Goal: Information Seeking & Learning: Find specific page/section

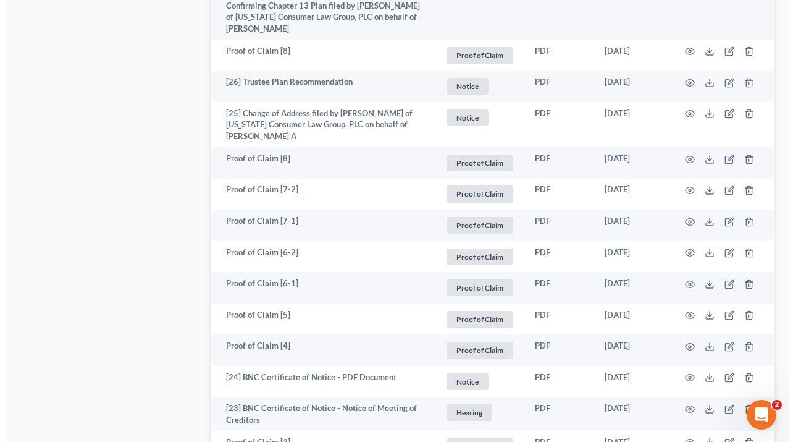
scroll to position [1505, 0]
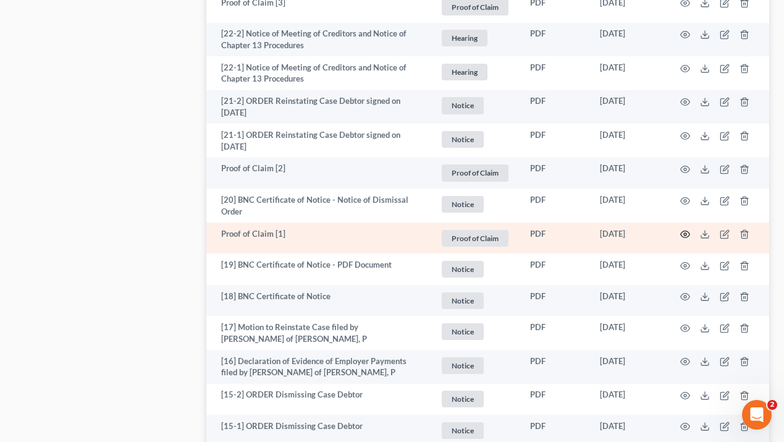
click at [684, 232] on icon "button" at bounding box center [685, 234] width 10 height 10
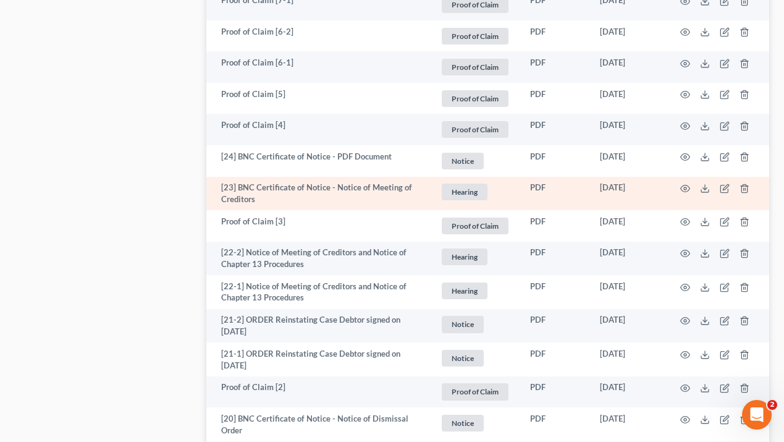
scroll to position [1631, 0]
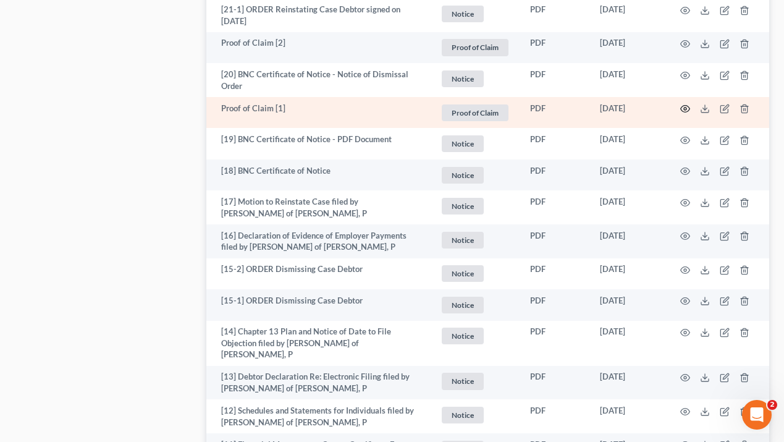
click at [680, 108] on icon "button" at bounding box center [684, 109] width 9 height 7
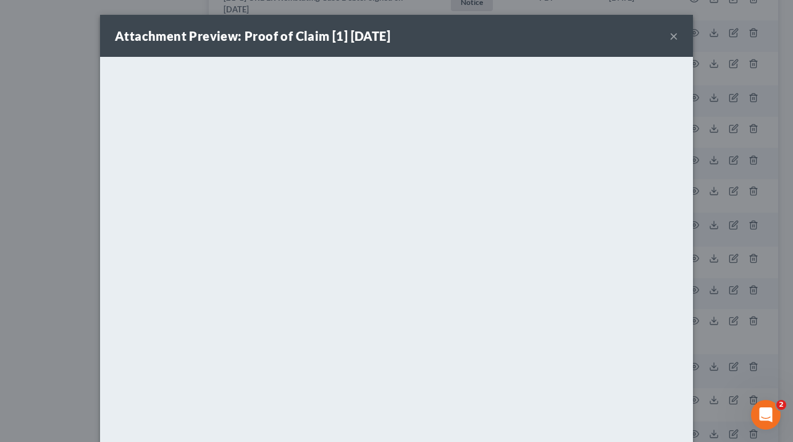
click at [671, 36] on button "×" at bounding box center [673, 35] width 9 height 15
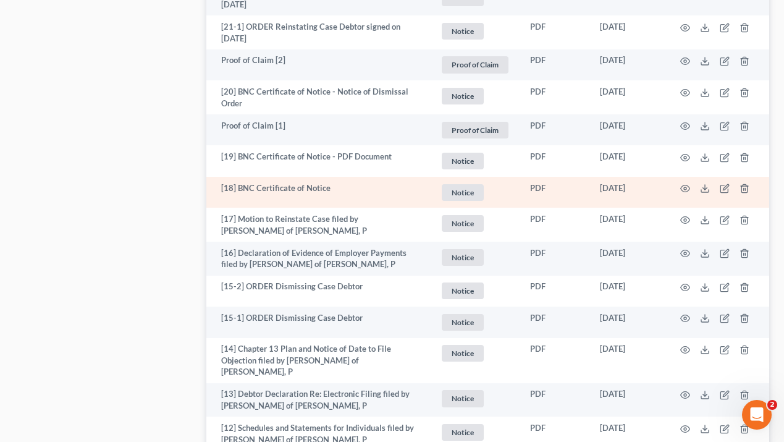
scroll to position [1611, 0]
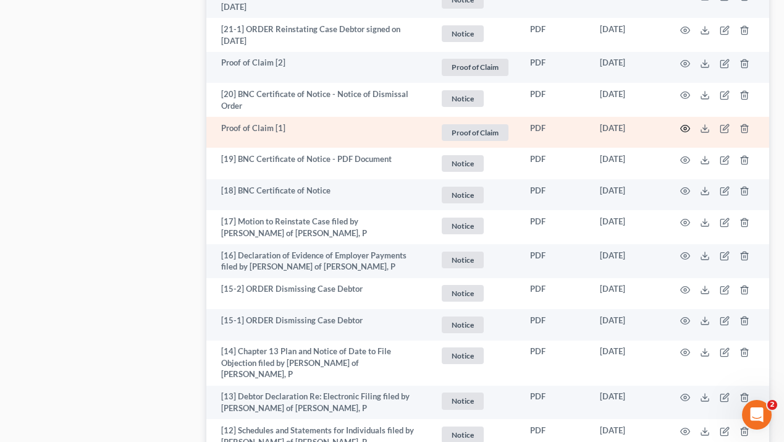
click at [681, 129] on icon "button" at bounding box center [685, 128] width 10 height 10
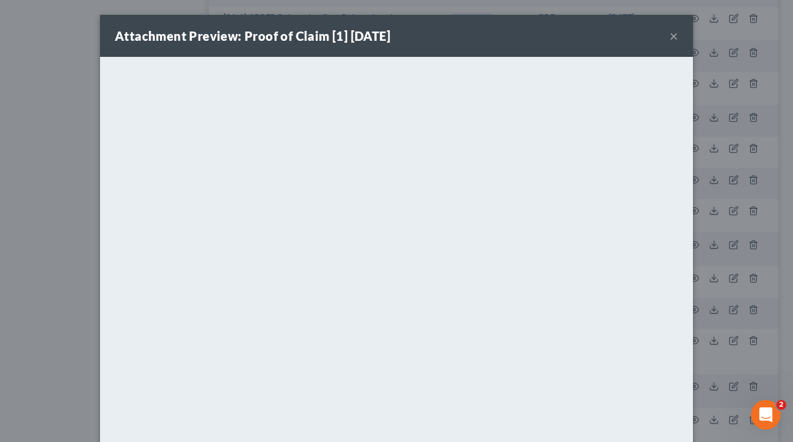
click at [669, 36] on button "×" at bounding box center [673, 35] width 9 height 15
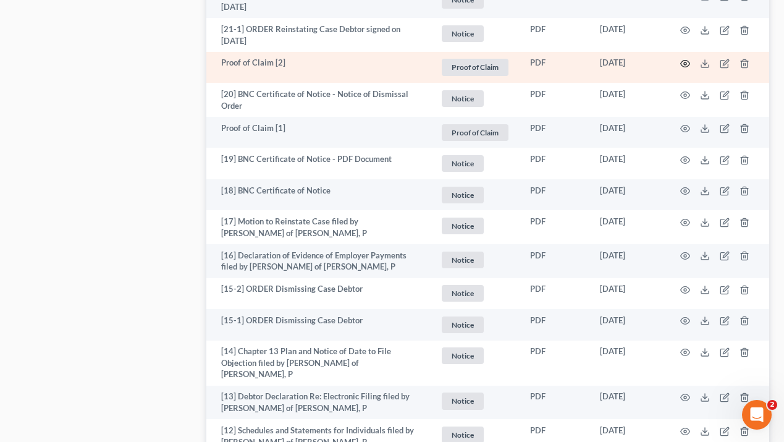
click at [682, 64] on icon "button" at bounding box center [685, 64] width 10 height 10
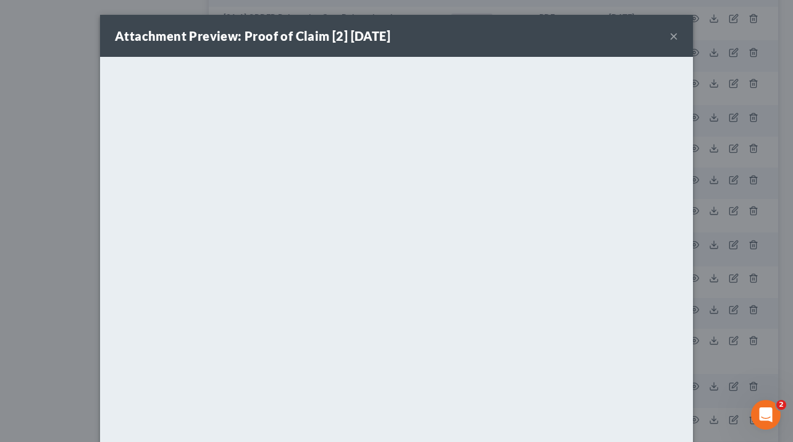
click at [670, 38] on button "×" at bounding box center [673, 35] width 9 height 15
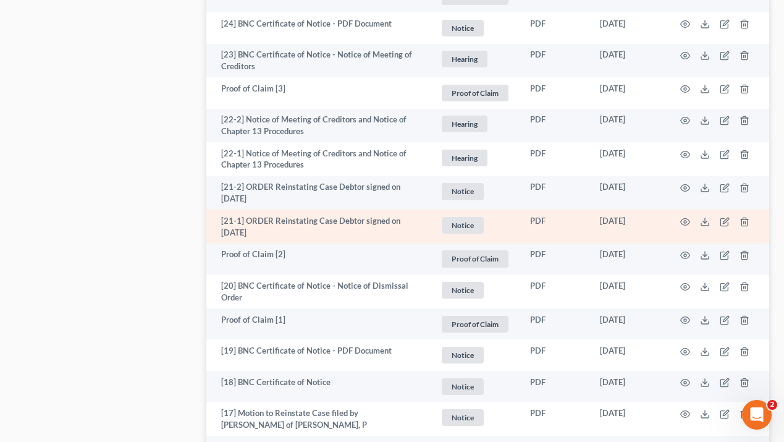
scroll to position [1279, 0]
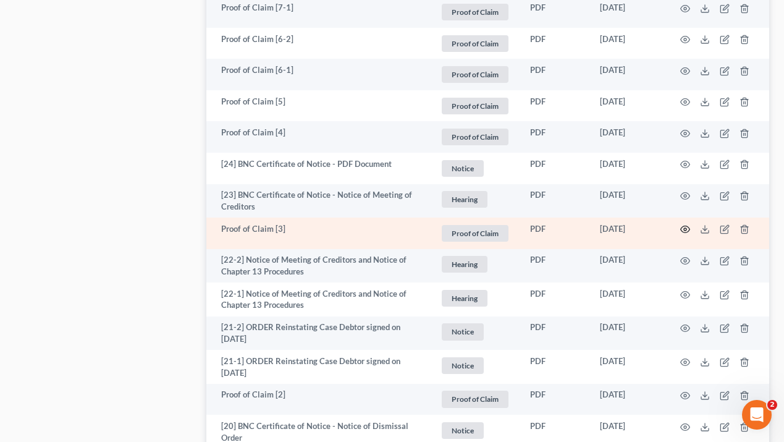
click at [682, 228] on icon "button" at bounding box center [685, 229] width 10 height 10
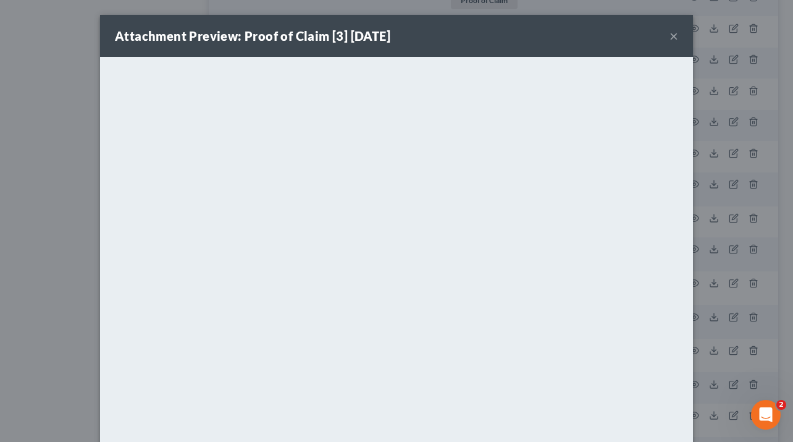
click at [671, 38] on button "×" at bounding box center [673, 35] width 9 height 15
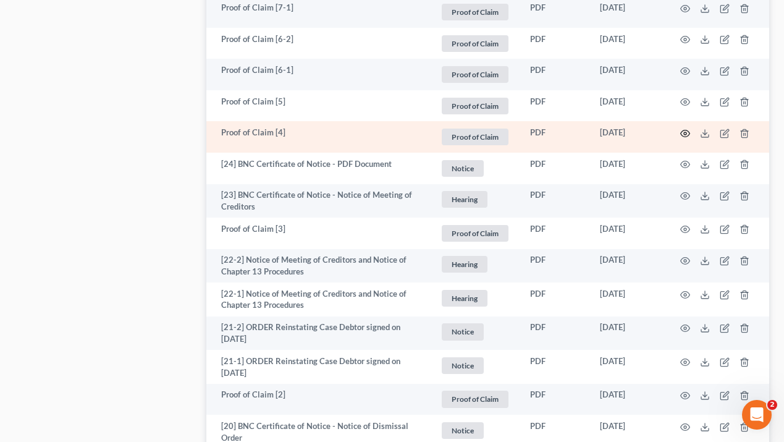
click at [686, 133] on icon "button" at bounding box center [685, 133] width 10 height 10
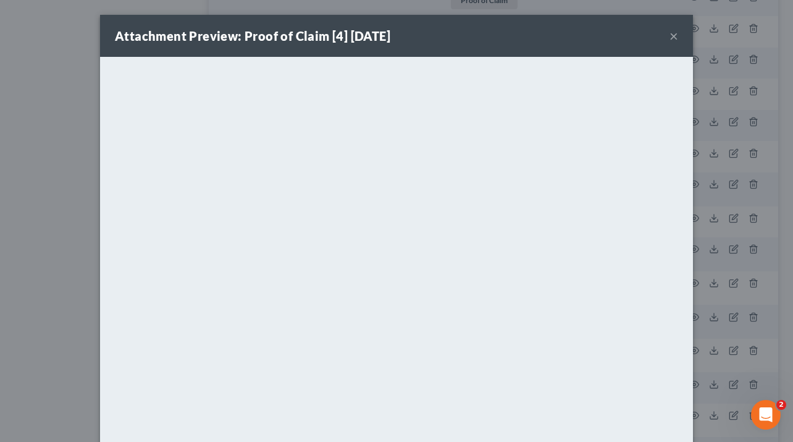
click at [671, 36] on button "×" at bounding box center [673, 35] width 9 height 15
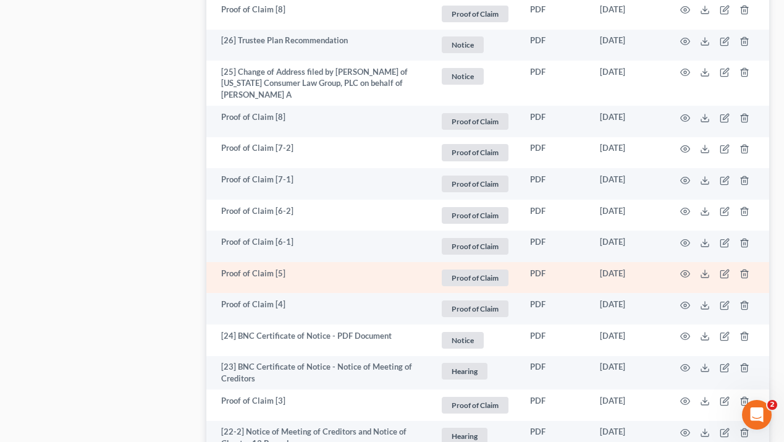
scroll to position [1107, 0]
click at [681, 274] on icon "button" at bounding box center [685, 274] width 10 height 10
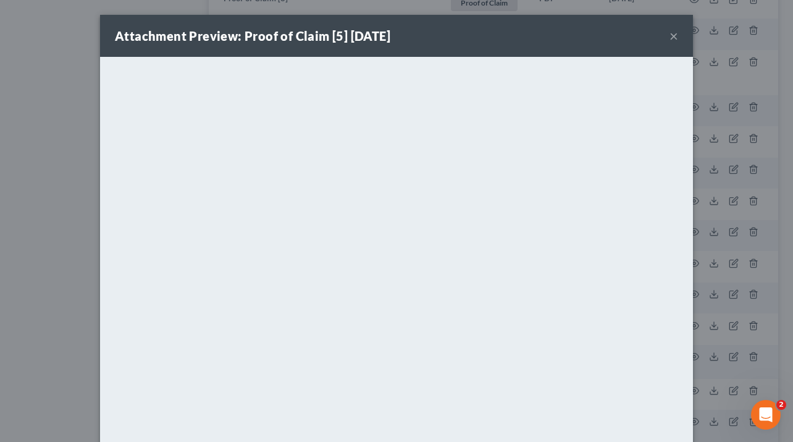
click at [669, 31] on button "×" at bounding box center [673, 35] width 9 height 15
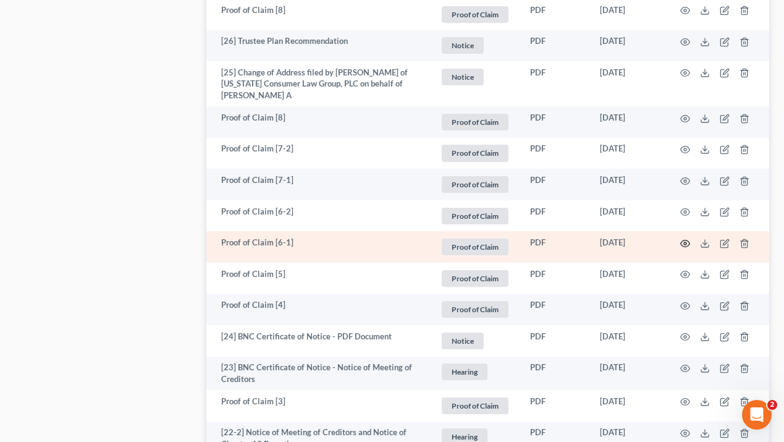
click at [684, 243] on circle "button" at bounding box center [685, 243] width 2 height 2
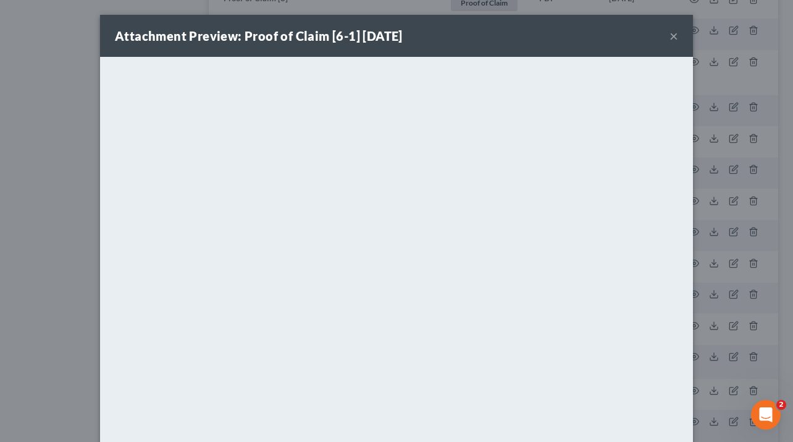
click at [669, 41] on button "×" at bounding box center [673, 35] width 9 height 15
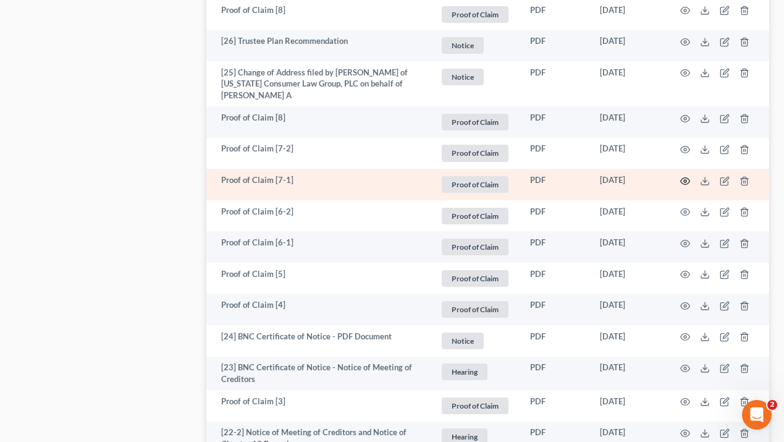
click at [684, 181] on icon "button" at bounding box center [685, 181] width 10 height 10
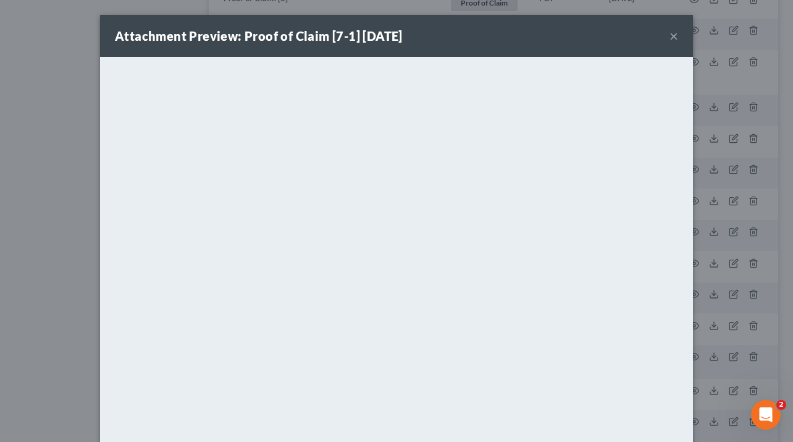
click at [669, 42] on button "×" at bounding box center [673, 35] width 9 height 15
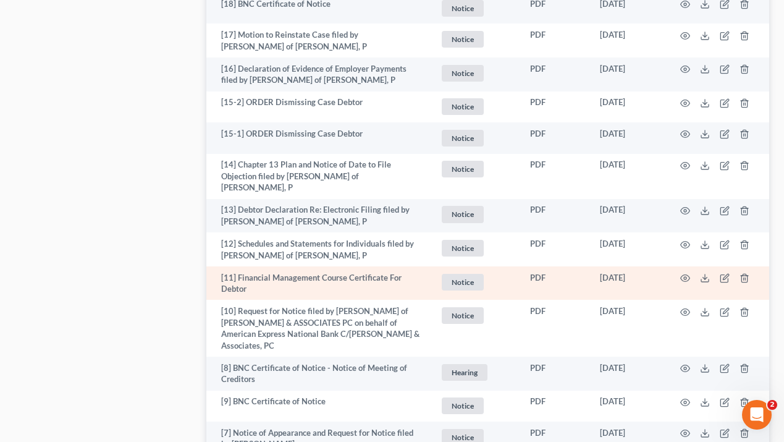
scroll to position [1482, 0]
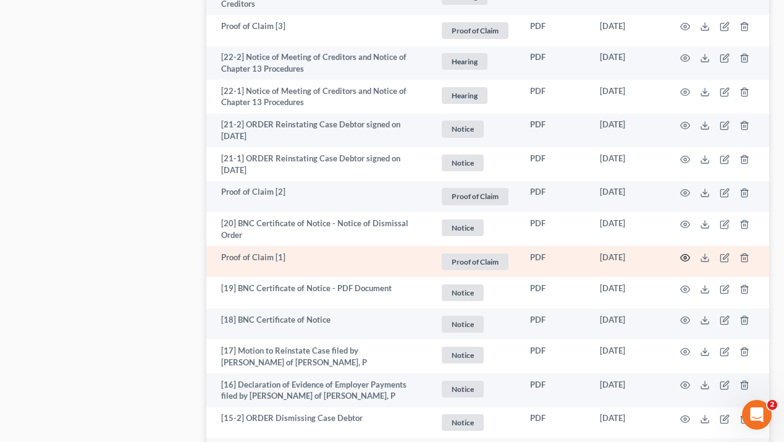
click at [687, 261] on icon "button" at bounding box center [685, 258] width 10 height 10
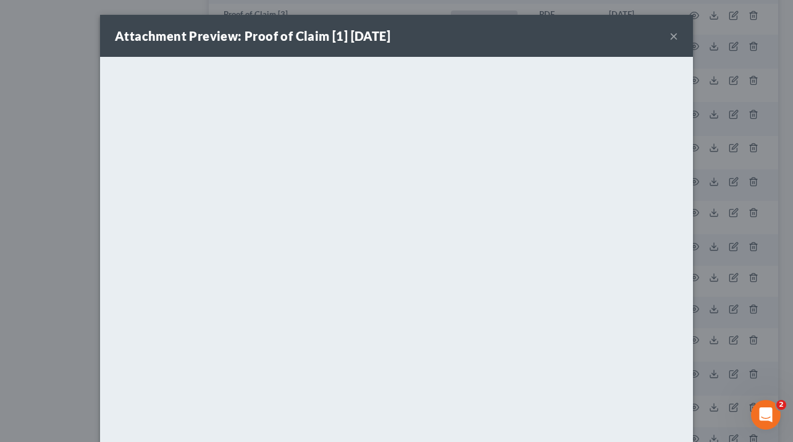
click at [669, 31] on button "×" at bounding box center [673, 35] width 9 height 15
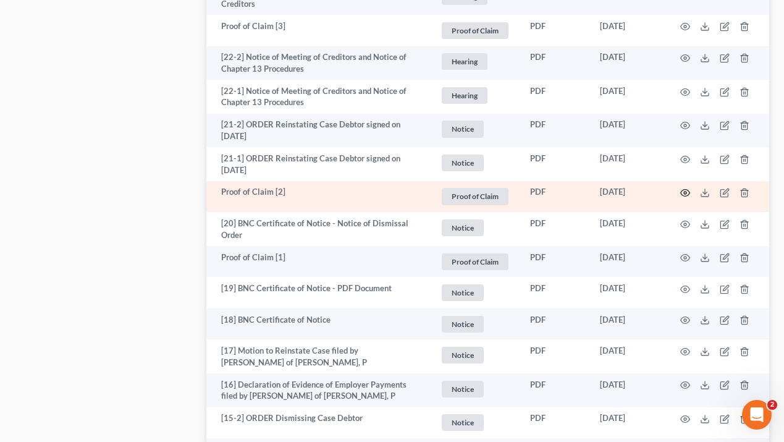
click at [683, 191] on icon "button" at bounding box center [685, 193] width 10 height 10
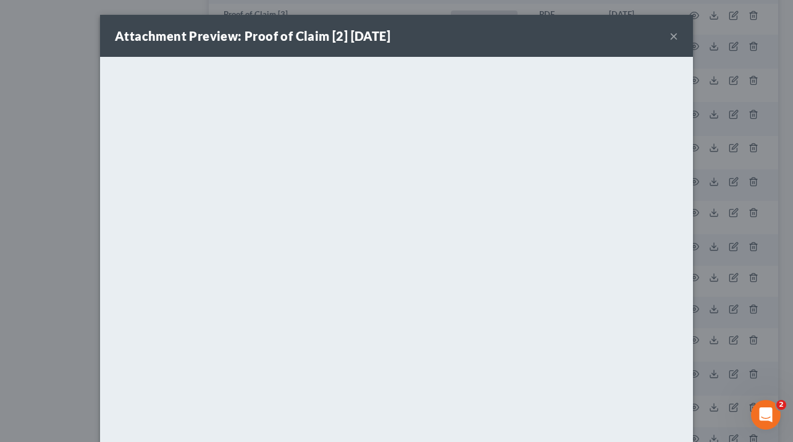
click at [671, 32] on button "×" at bounding box center [673, 35] width 9 height 15
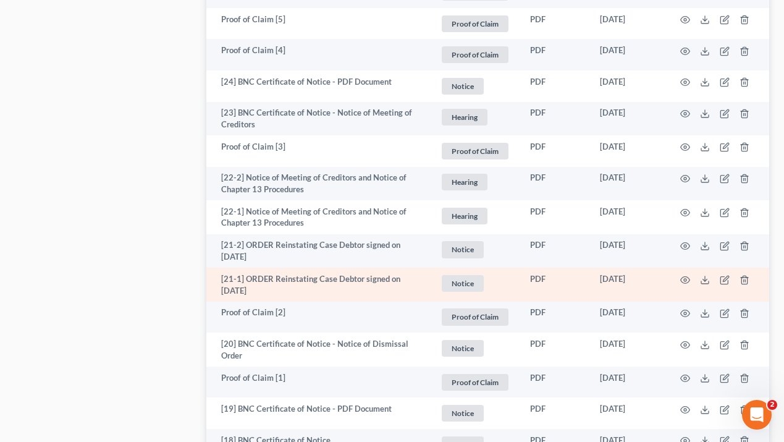
scroll to position [1333, 0]
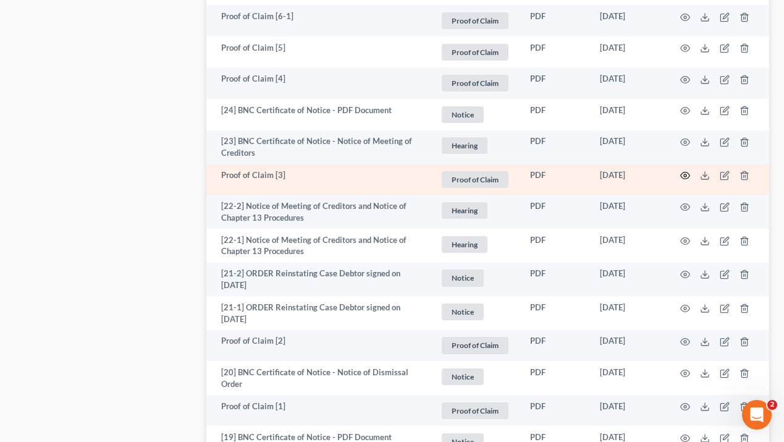
click at [685, 176] on circle "button" at bounding box center [685, 175] width 2 height 2
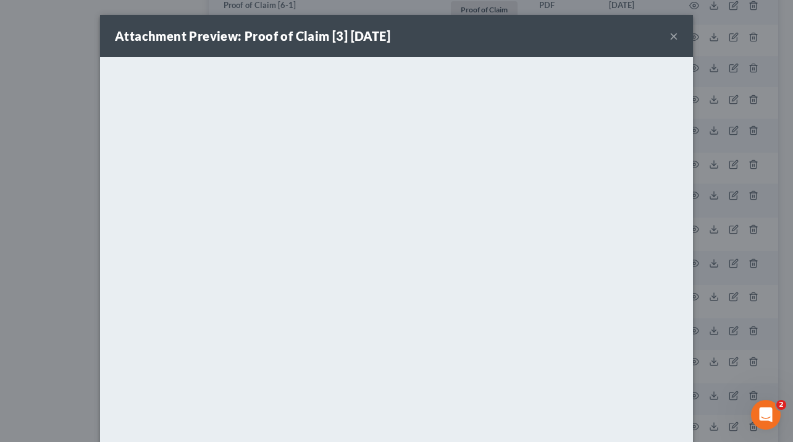
click at [671, 38] on button "×" at bounding box center [673, 35] width 9 height 15
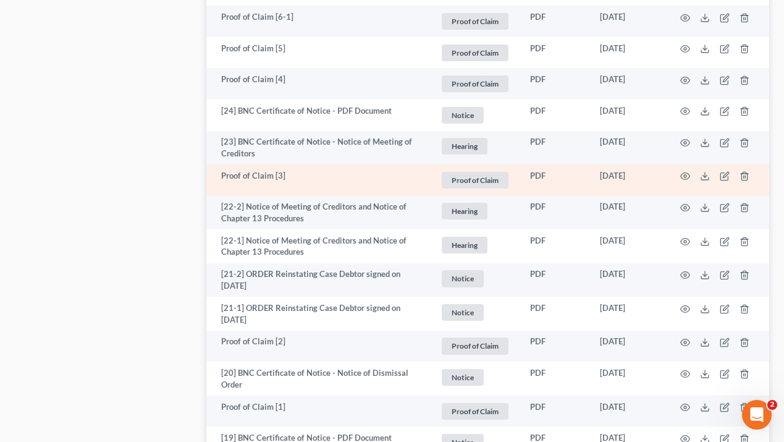
scroll to position [992, 0]
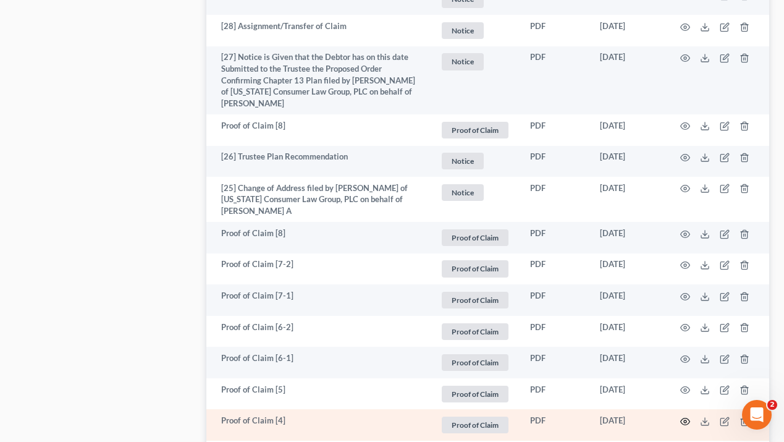
click at [687, 425] on icon "button" at bounding box center [685, 421] width 10 height 10
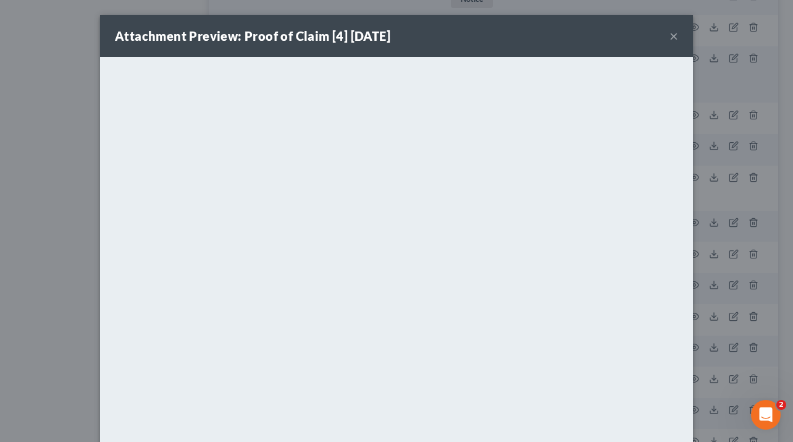
click at [672, 31] on button "×" at bounding box center [673, 35] width 9 height 15
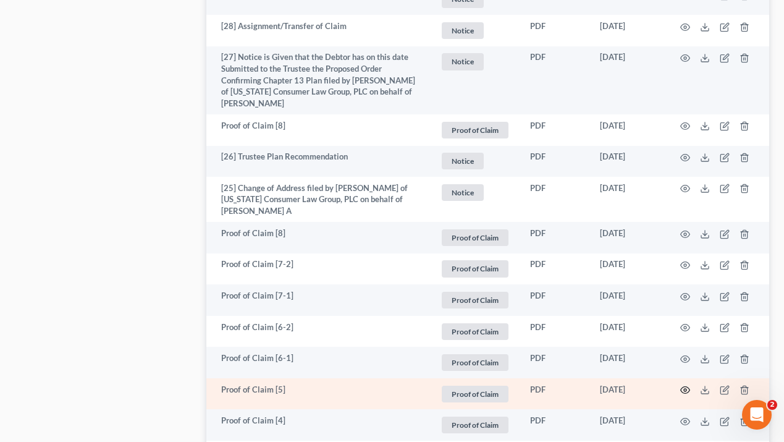
click at [687, 390] on icon "button" at bounding box center [685, 390] width 10 height 10
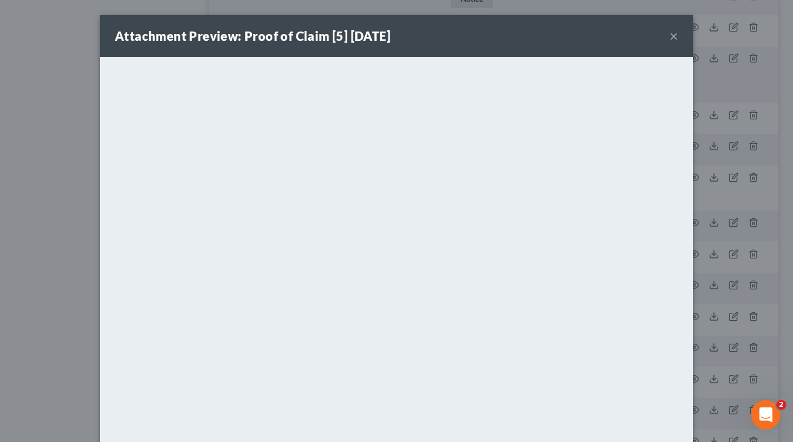
click at [675, 39] on div "Attachment Preview: Proof of Claim [5] [DATE] ×" at bounding box center [396, 36] width 593 height 42
click at [669, 40] on button "×" at bounding box center [673, 35] width 9 height 15
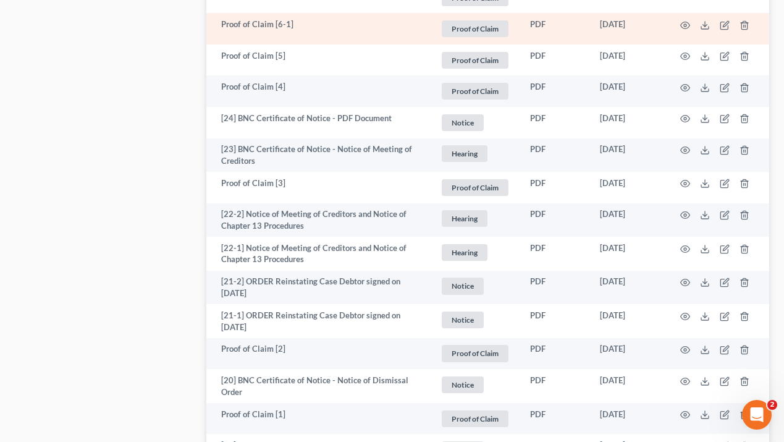
scroll to position [1341, 0]
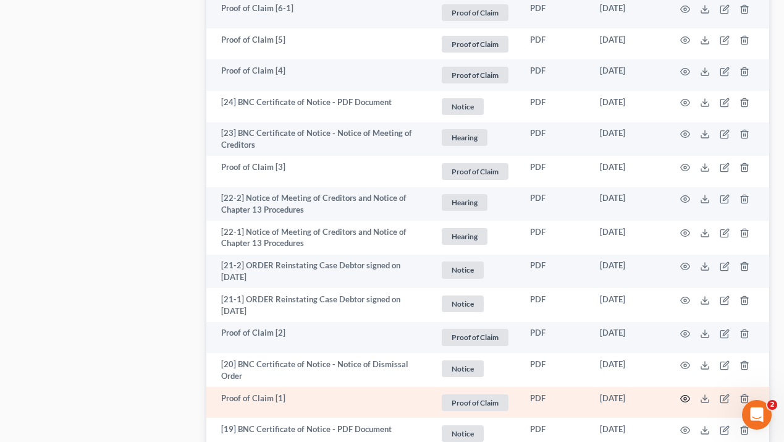
click at [688, 400] on icon "button" at bounding box center [684, 398] width 9 height 7
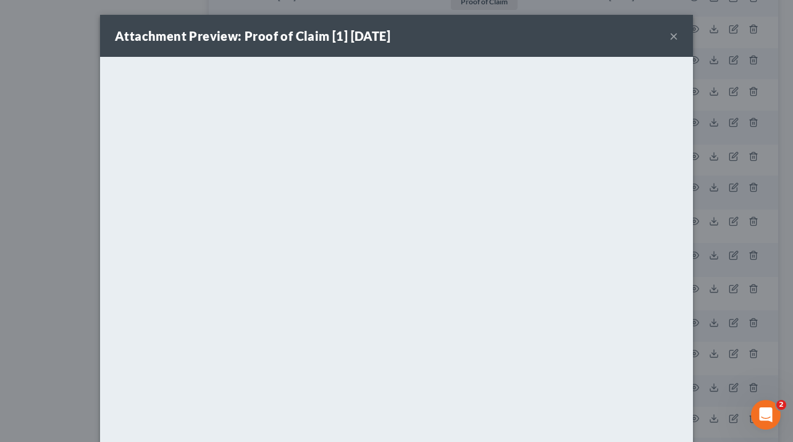
click at [671, 39] on button "×" at bounding box center [673, 35] width 9 height 15
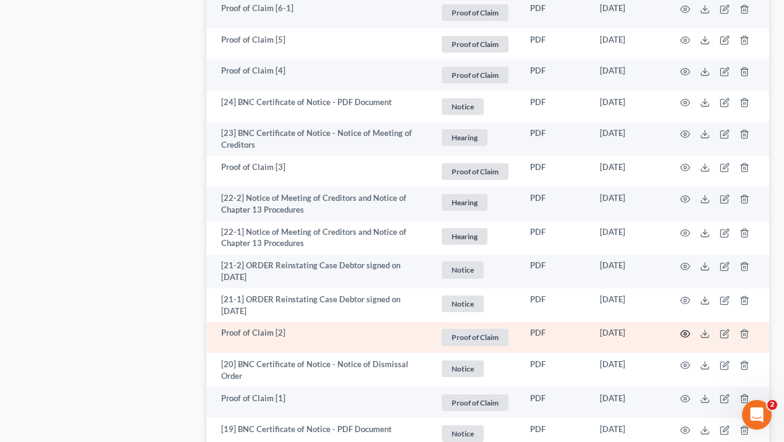
click at [681, 337] on icon "button" at bounding box center [685, 334] width 10 height 10
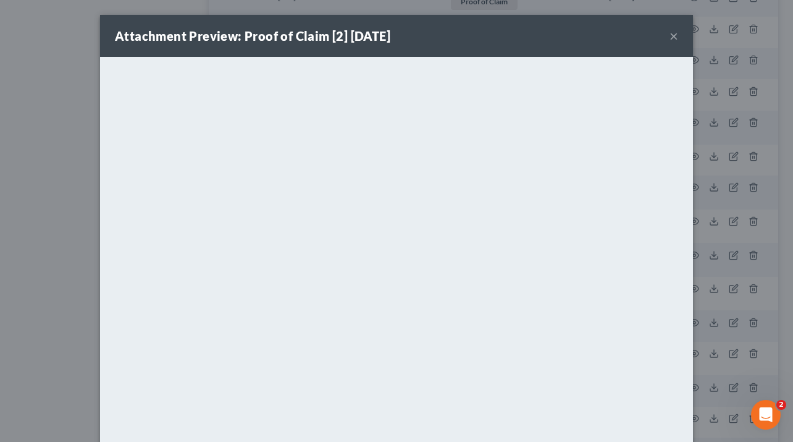
click at [669, 35] on button "×" at bounding box center [673, 35] width 9 height 15
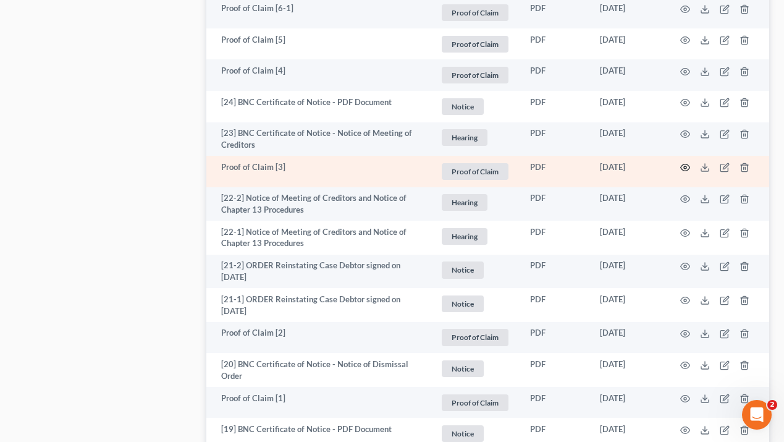
click at [685, 168] on circle "button" at bounding box center [685, 167] width 2 height 2
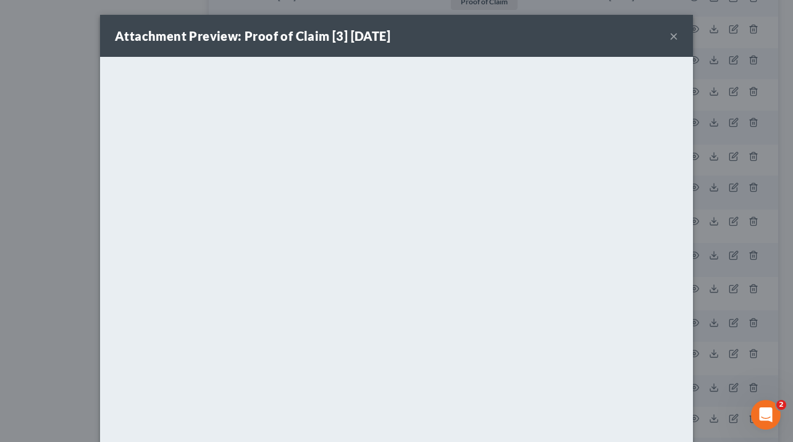
click at [673, 39] on button "×" at bounding box center [673, 35] width 9 height 15
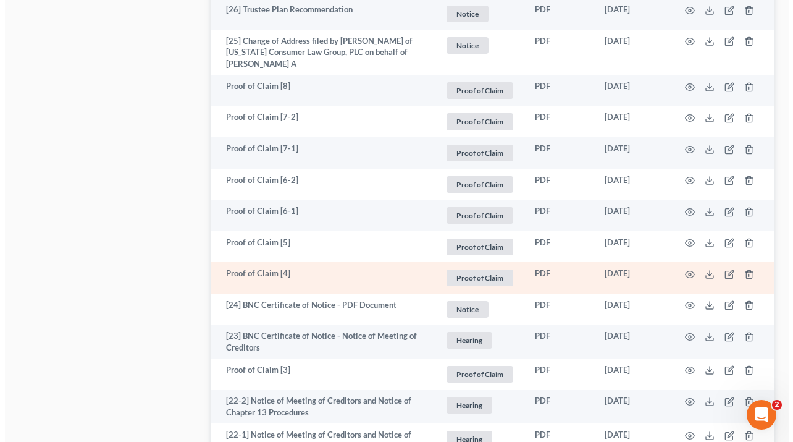
scroll to position [1138, 0]
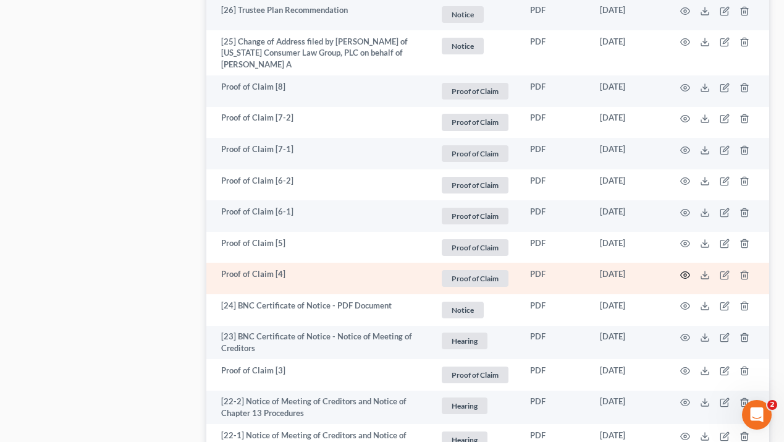
click at [684, 278] on icon "button" at bounding box center [685, 275] width 10 height 10
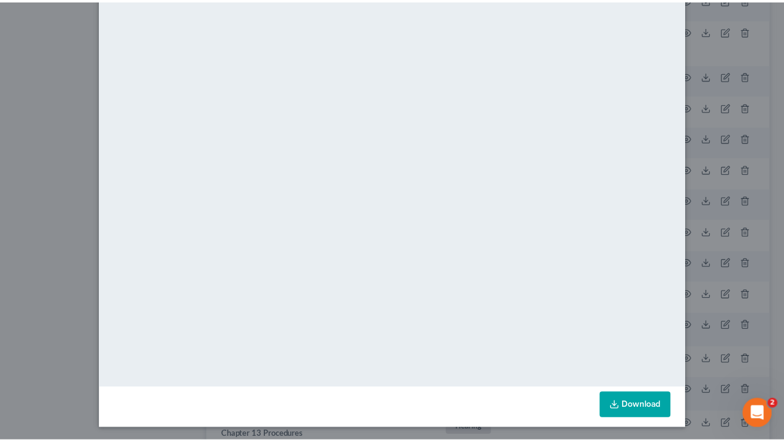
scroll to position [75, 0]
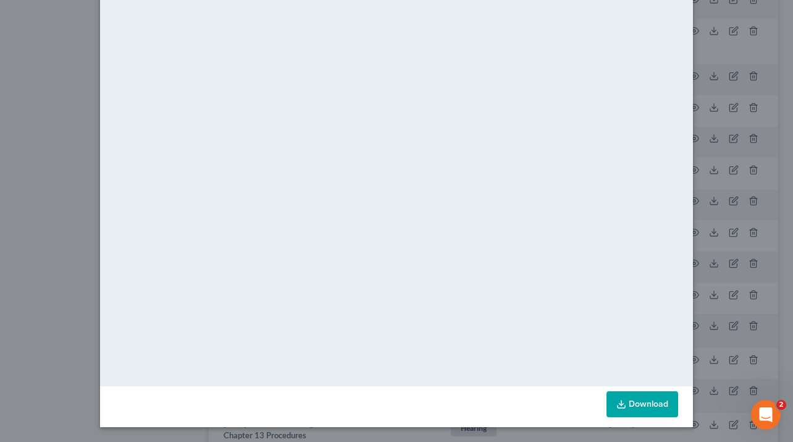
click at [720, 61] on div "Attachment Preview: Proof of Claim [4] [DATE] × <object ng-attr-data='[URL][DOM…" at bounding box center [396, 221] width 793 height 442
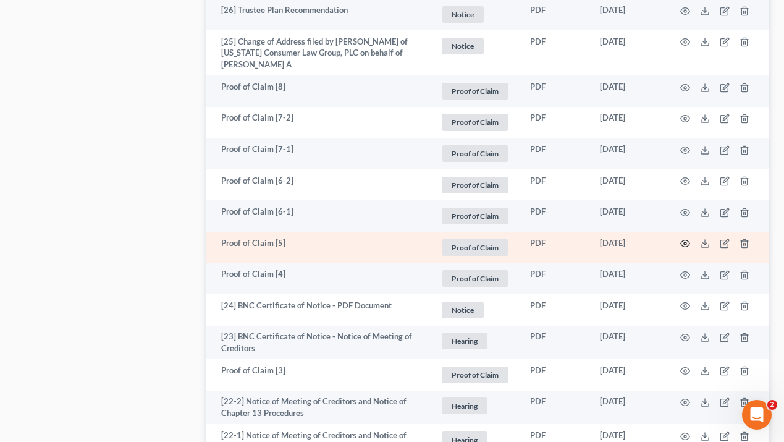
click at [686, 246] on icon "button" at bounding box center [685, 243] width 10 height 10
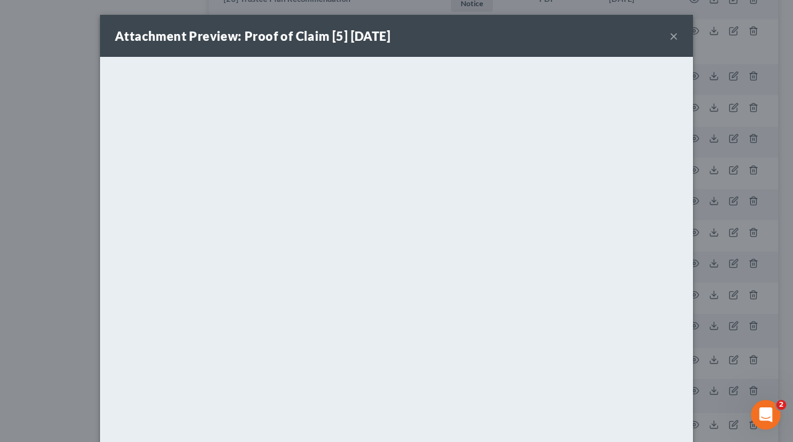
click at [669, 33] on button "×" at bounding box center [673, 35] width 9 height 15
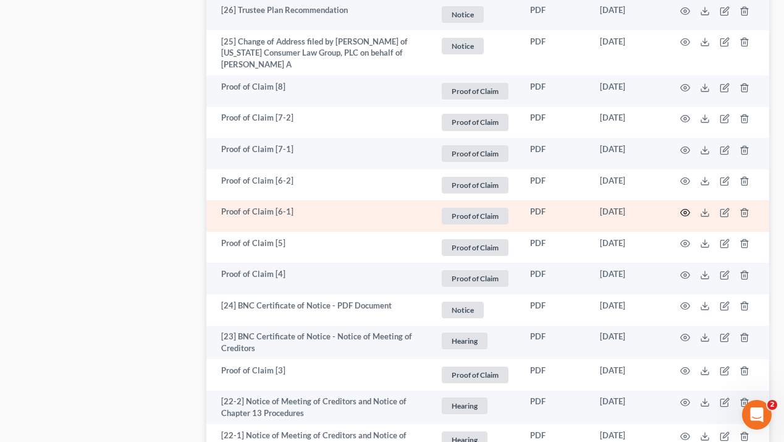
click at [682, 213] on icon "button" at bounding box center [685, 212] width 10 height 10
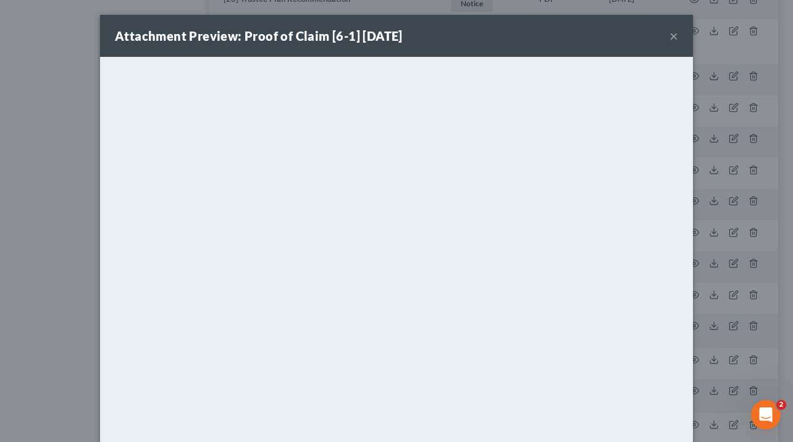
click at [673, 35] on button "×" at bounding box center [673, 35] width 9 height 15
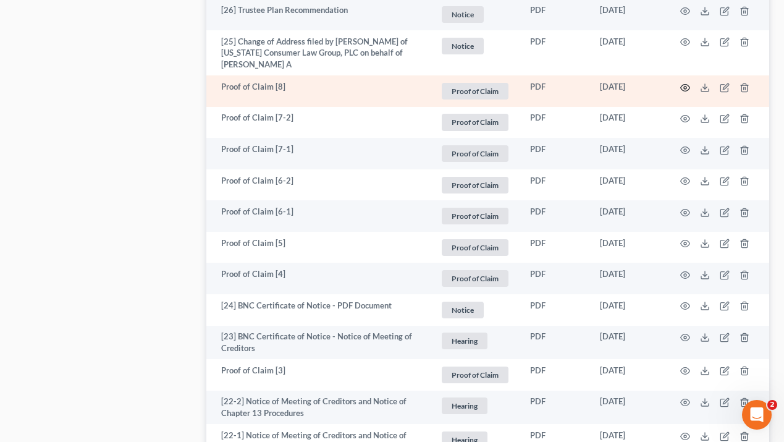
click at [687, 87] on icon "button" at bounding box center [685, 88] width 10 height 10
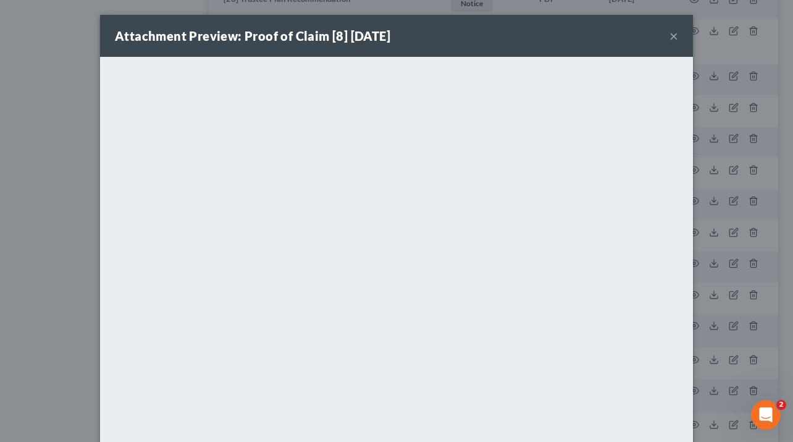
click at [669, 33] on button "×" at bounding box center [673, 35] width 9 height 15
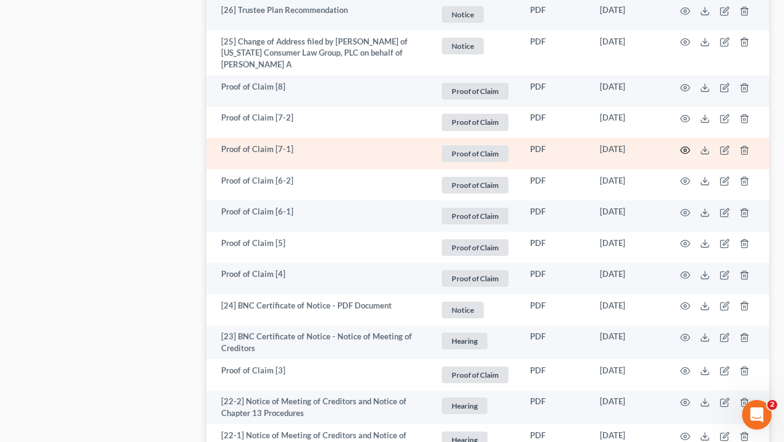
click at [682, 150] on icon "button" at bounding box center [685, 150] width 10 height 10
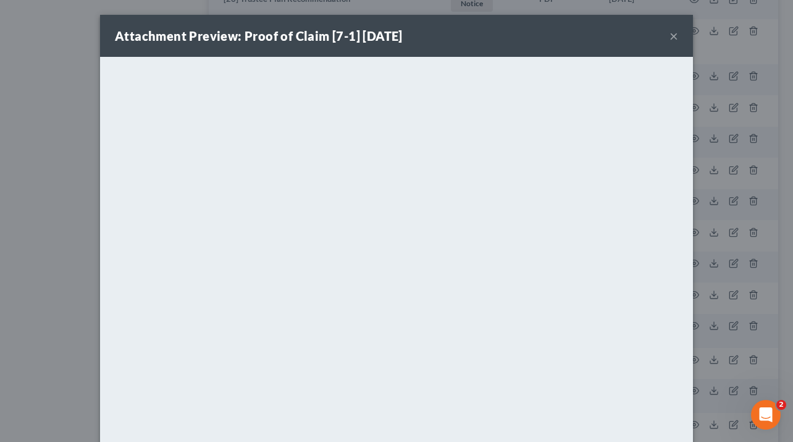
click at [669, 42] on button "×" at bounding box center [673, 35] width 9 height 15
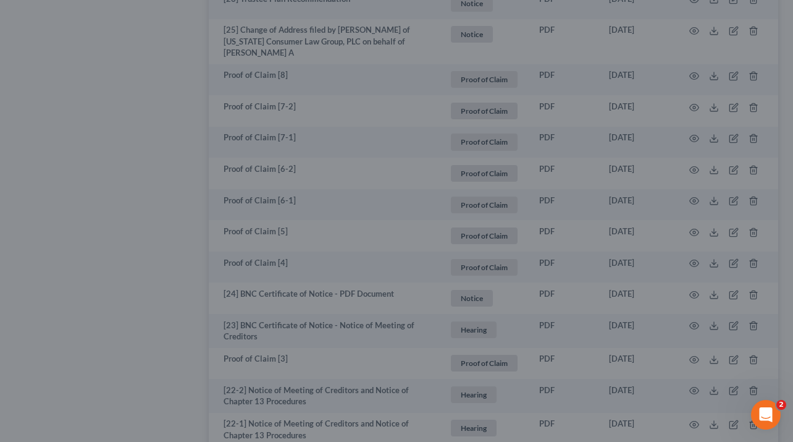
click at [642, 58] on button "×" at bounding box center [637, 64] width 7 height 13
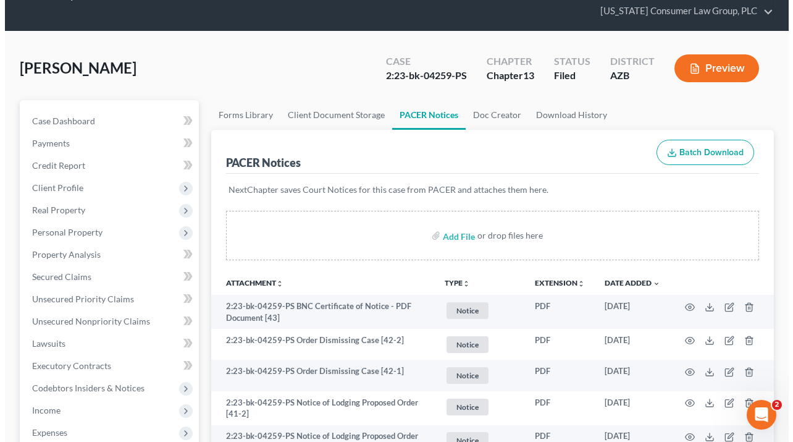
scroll to position [0, 0]
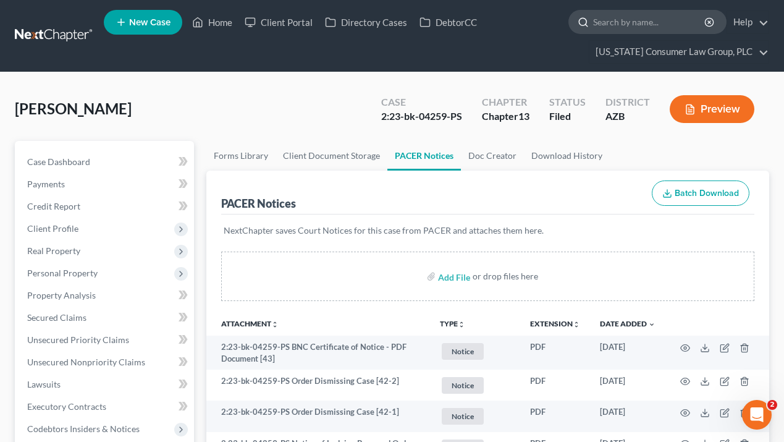
click at [605, 27] on input "search" at bounding box center [649, 21] width 113 height 23
type input "[PERSON_NAME]"
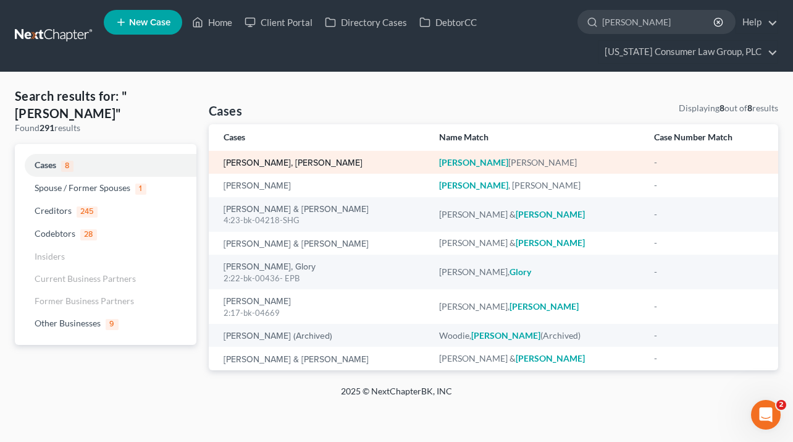
click at [261, 160] on link "[PERSON_NAME], [PERSON_NAME]" at bounding box center [293, 163] width 139 height 9
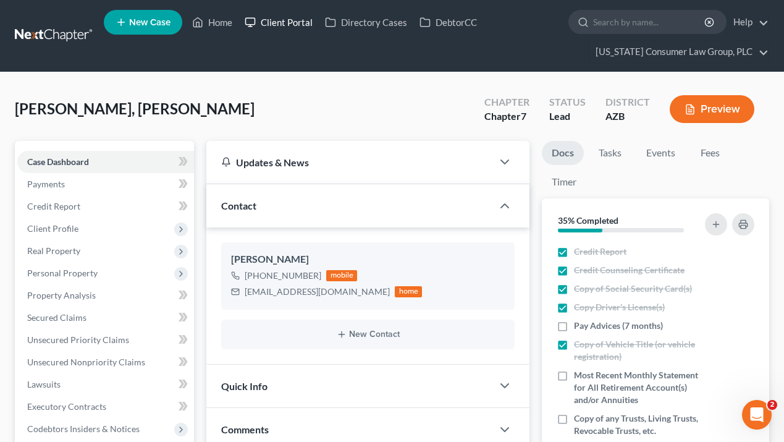
click at [288, 22] on link "Client Portal" at bounding box center [278, 22] width 80 height 22
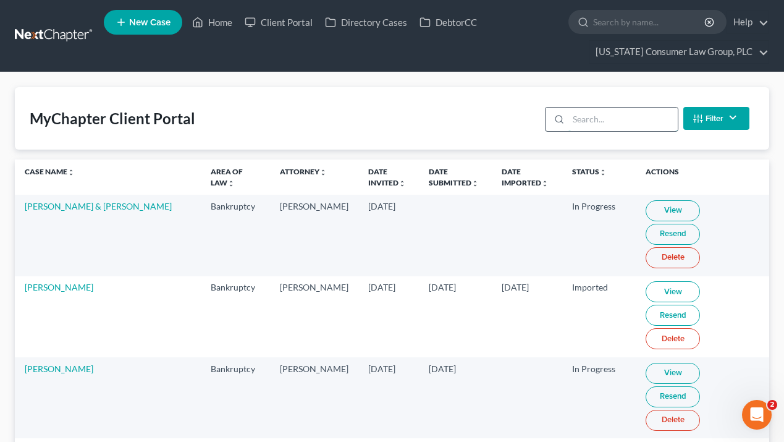
click at [635, 119] on input "search" at bounding box center [622, 118] width 109 height 23
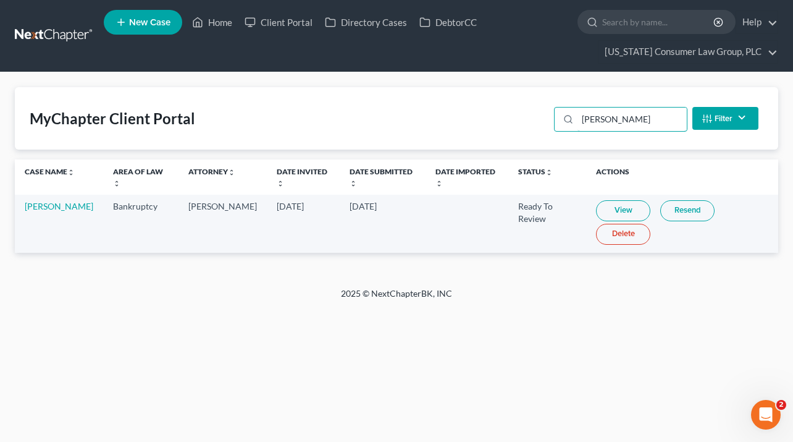
type input "[PERSON_NAME]"
click at [619, 209] on link "View" at bounding box center [623, 210] width 54 height 21
